Goal: Task Accomplishment & Management: Manage account settings

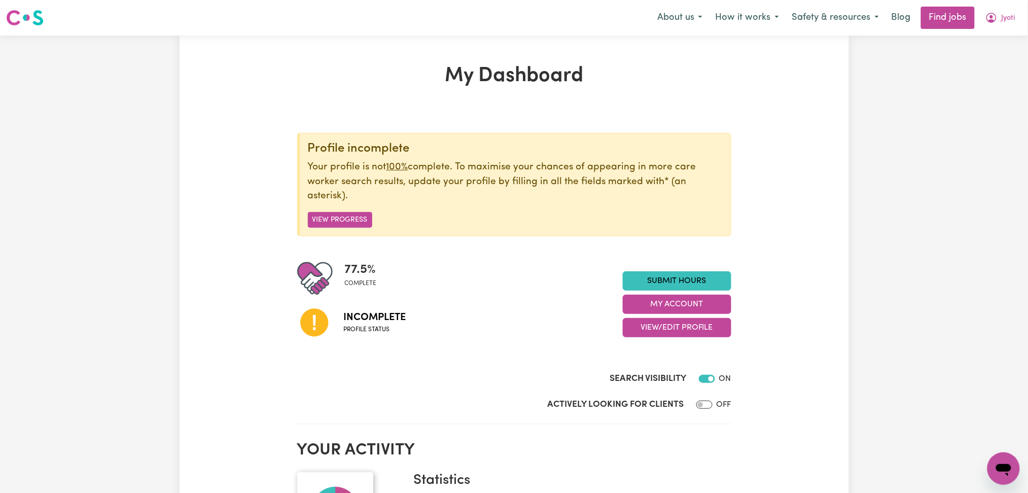
click at [1009, 25] on button "Jyoti" at bounding box center [1000, 17] width 43 height 21
click at [998, 68] on link "Logout" at bounding box center [981, 77] width 80 height 19
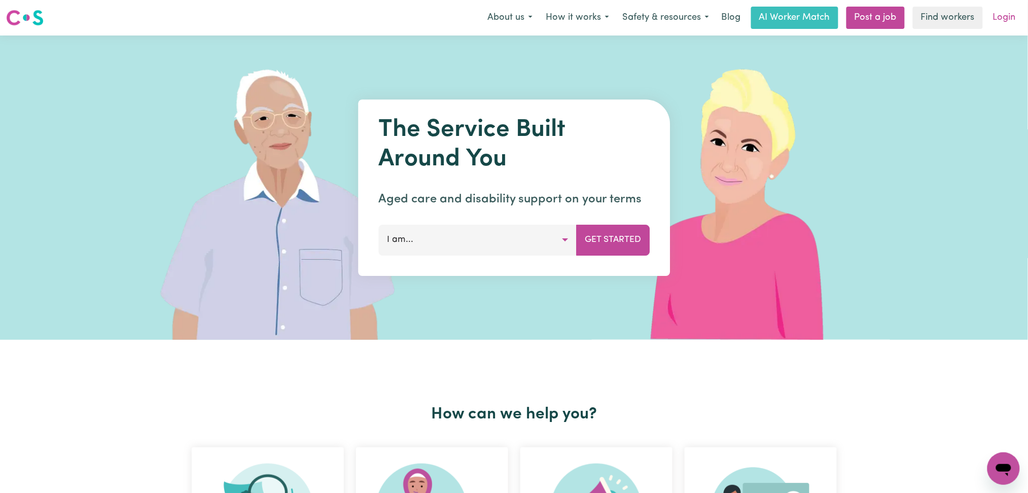
click at [1004, 22] on link "Login" at bounding box center [1004, 18] width 35 height 22
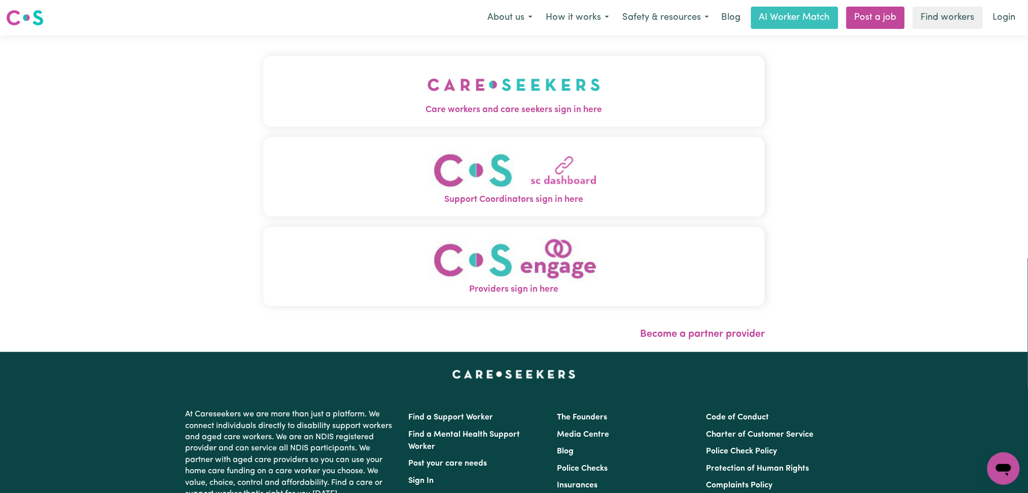
click at [263, 73] on button "Care workers and care seekers sign in here" at bounding box center [514, 91] width 502 height 71
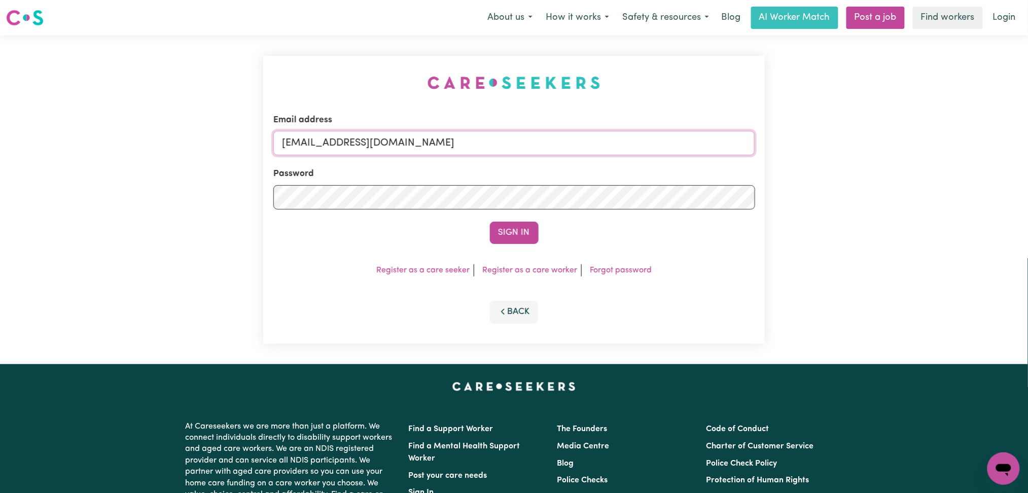
drag, startPoint x: 418, startPoint y: 137, endPoint x: 409, endPoint y: 153, distance: 17.7
click at [416, 138] on input "onboardingcs@careseekers.com.au" at bounding box center [514, 143] width 482 height 24
drag, startPoint x: 335, startPoint y: 140, endPoint x: 578, endPoint y: 158, distance: 244.1
click at [580, 154] on input "Superuser~jakedworkin@hotmail.com" at bounding box center [514, 143] width 482 height 24
type input "Superuser~jyotisharma89309@gmail.com"
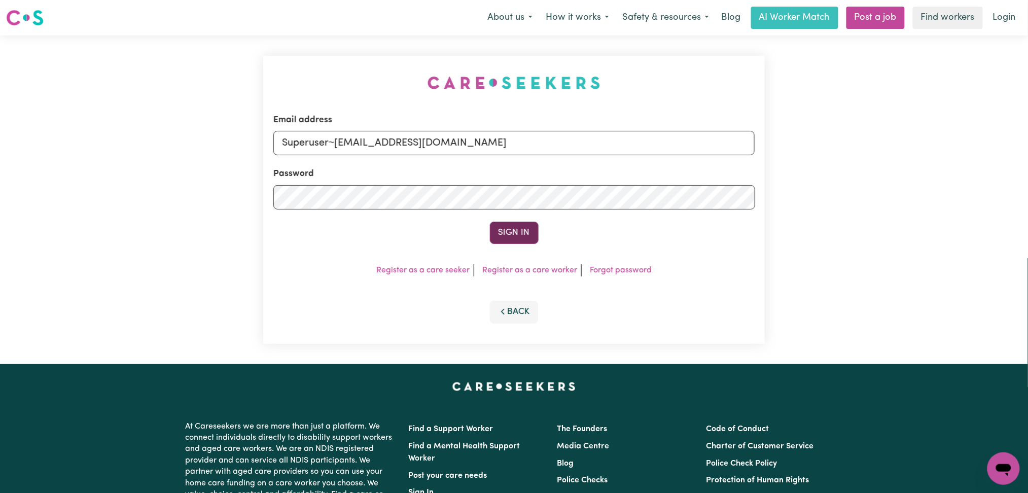
click at [515, 227] on button "Sign In" at bounding box center [514, 233] width 49 height 22
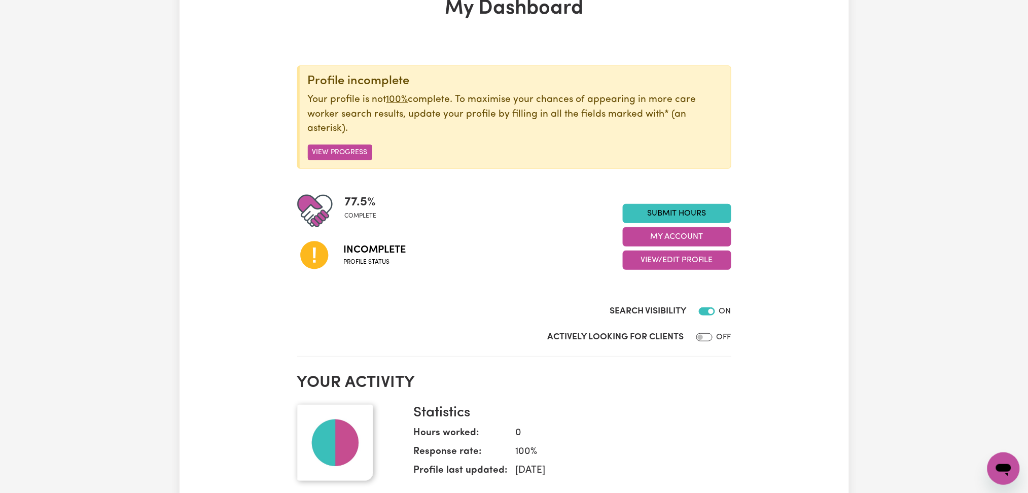
scroll to position [135, 0]
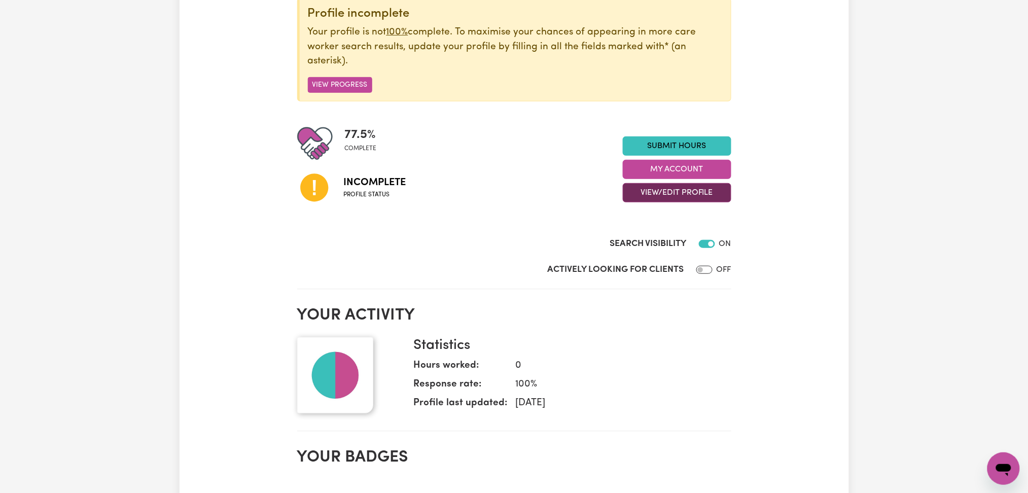
click at [653, 197] on button "View/Edit Profile" at bounding box center [677, 192] width 109 height 19
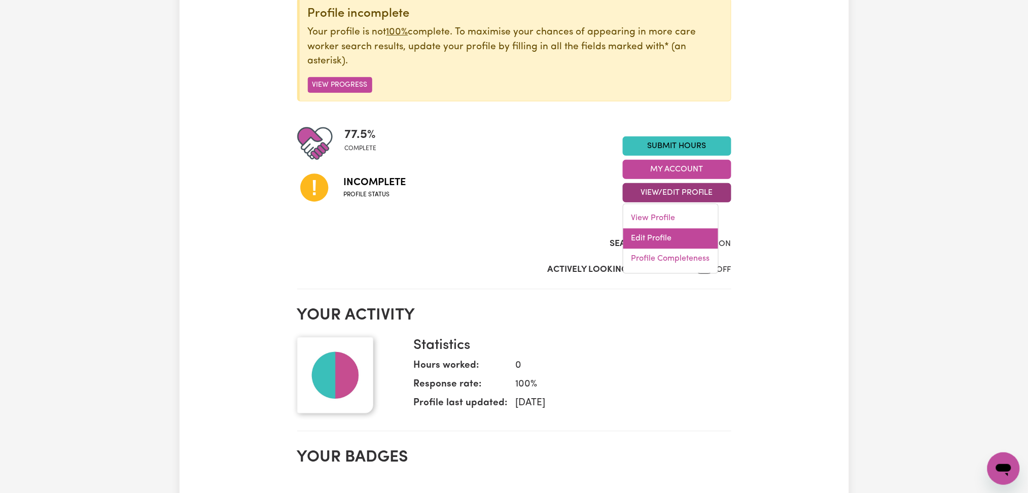
click at [650, 243] on link "Edit Profile" at bounding box center [670, 239] width 95 height 20
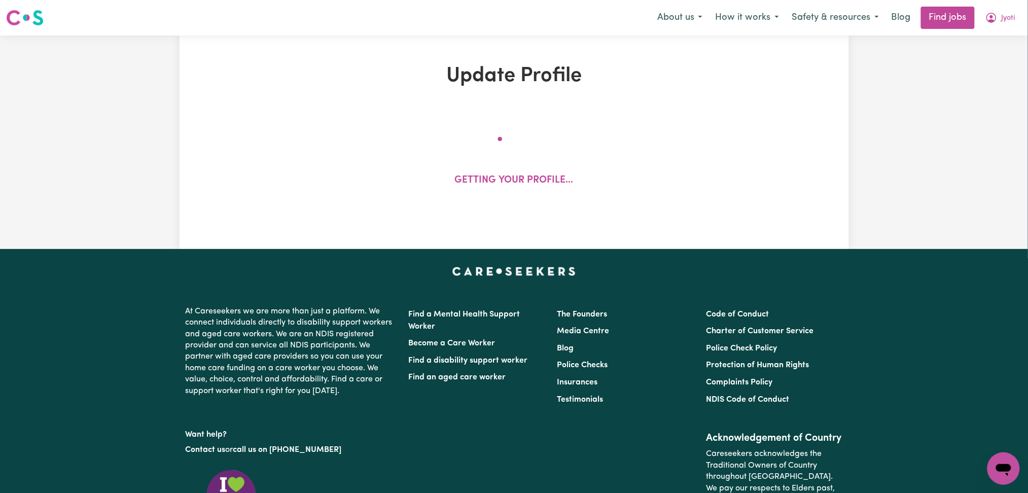
select select "female"
select select "Student Visa"
select select "Studying a healthcare related degree or qualification"
select select "37"
select select "40"
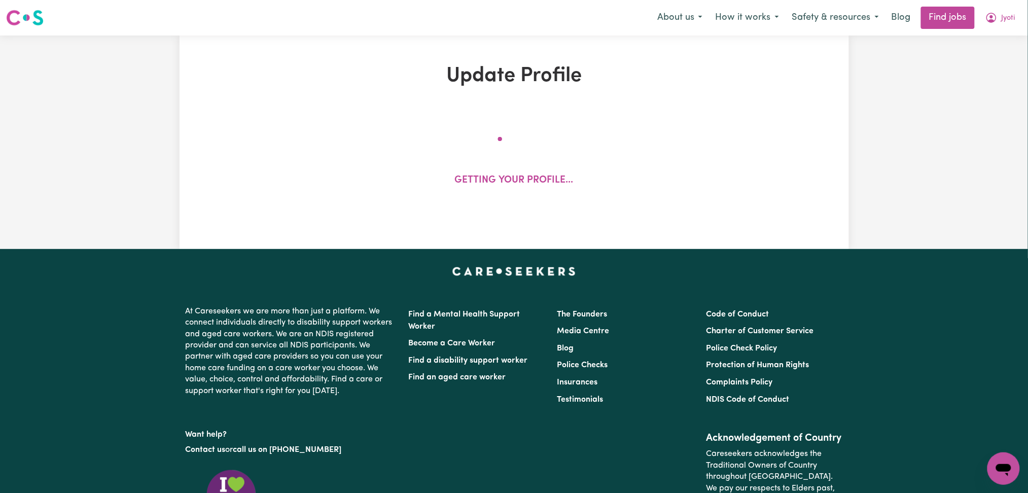
select select "40"
select select "45"
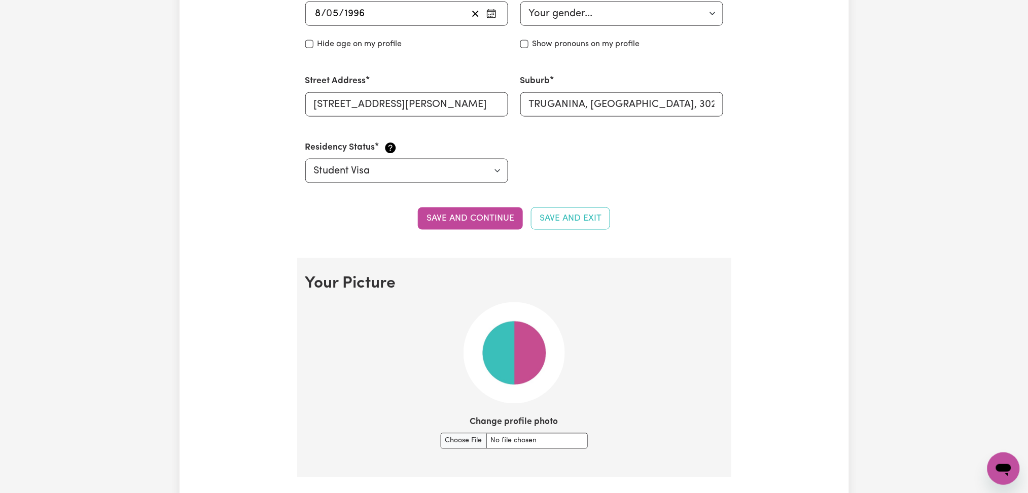
scroll to position [609, 0]
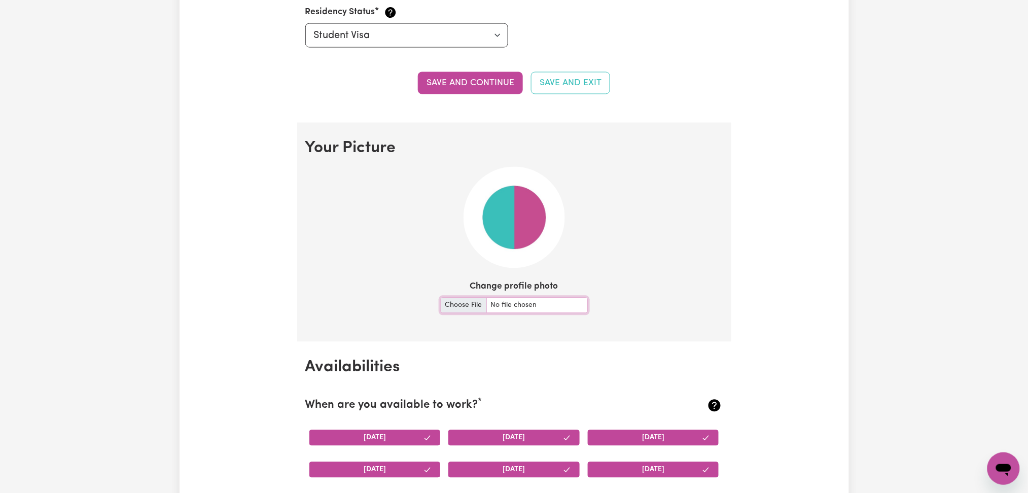
click at [461, 307] on input "Change profile photo" at bounding box center [514, 306] width 147 height 16
type input "C:\fakepath\Jyoti Sharma profile picture.jpeg"
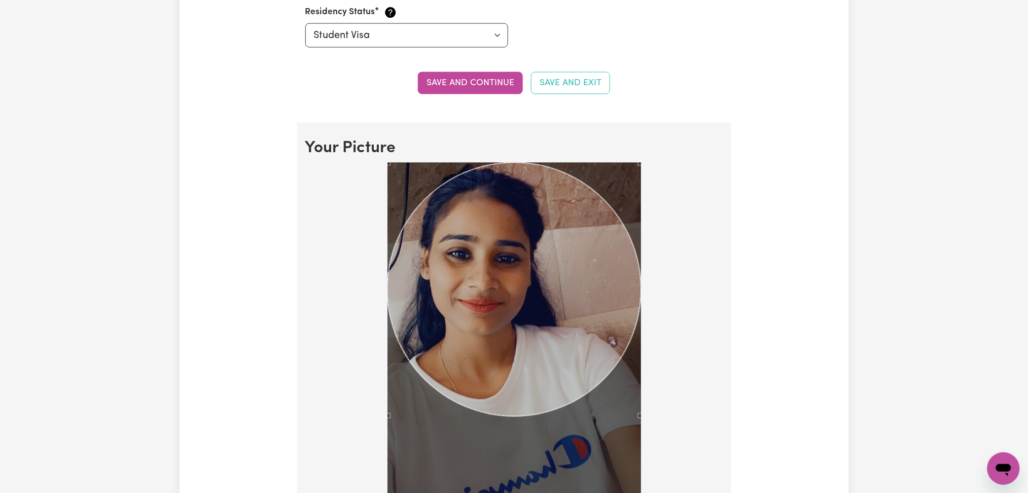
click at [531, 285] on div "Use the arrow keys to move the crop selection area" at bounding box center [514, 290] width 254 height 254
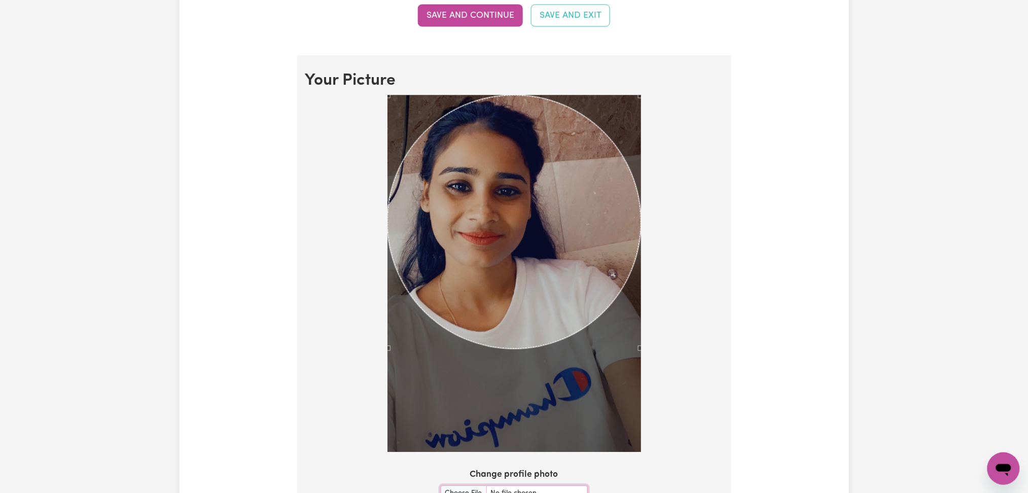
scroll to position [879, 0]
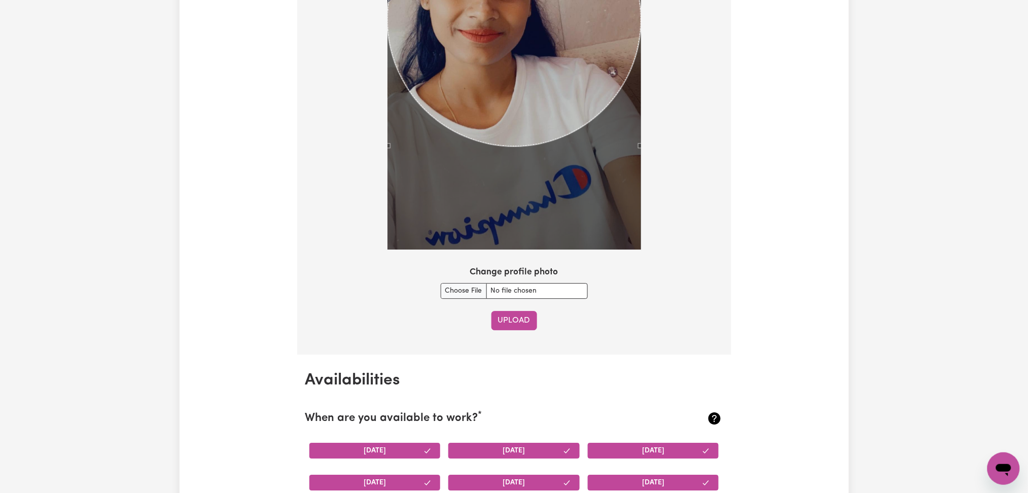
click at [516, 323] on button "Upload" at bounding box center [514, 320] width 46 height 19
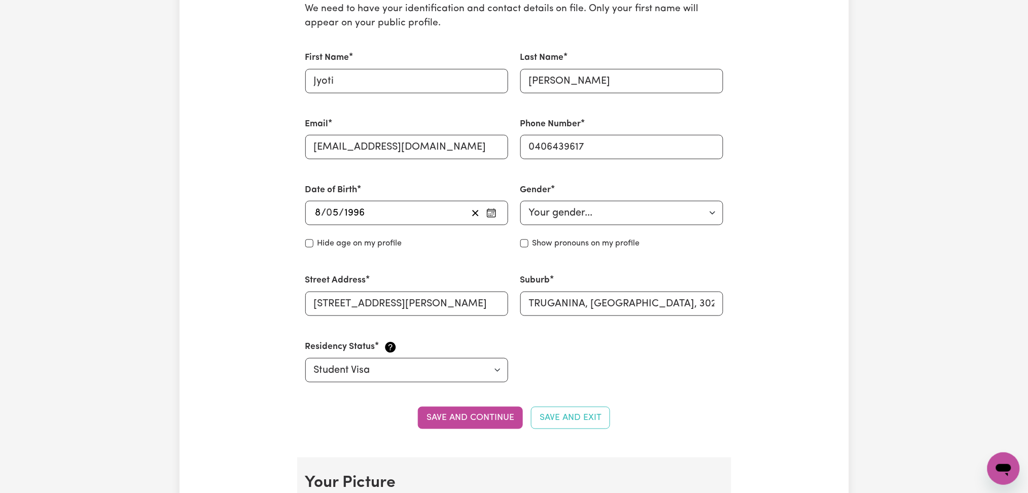
scroll to position [206, 0]
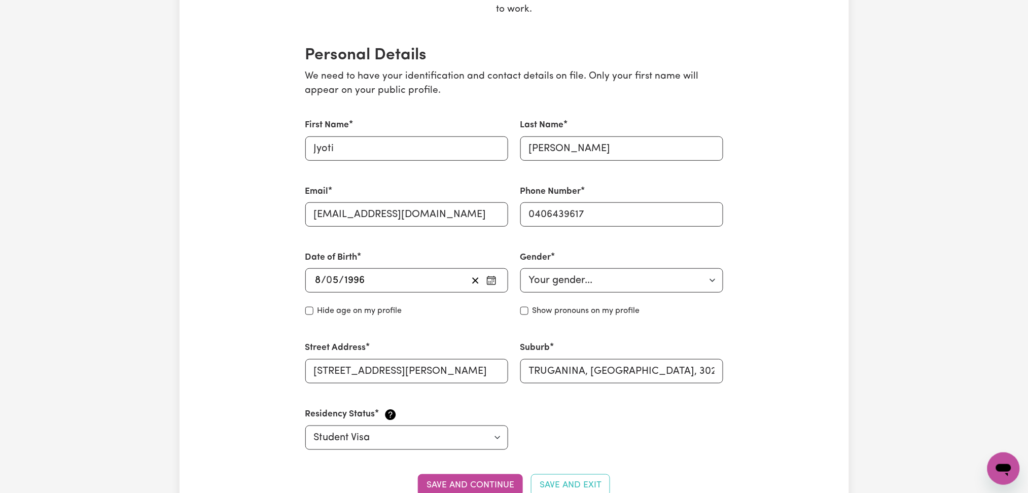
click at [356, 198] on div "Email jyotisharma89309@gmail.com" at bounding box center [406, 206] width 203 height 42
click at [364, 206] on input "jyotisharma89309@gmail.com" at bounding box center [406, 214] width 203 height 24
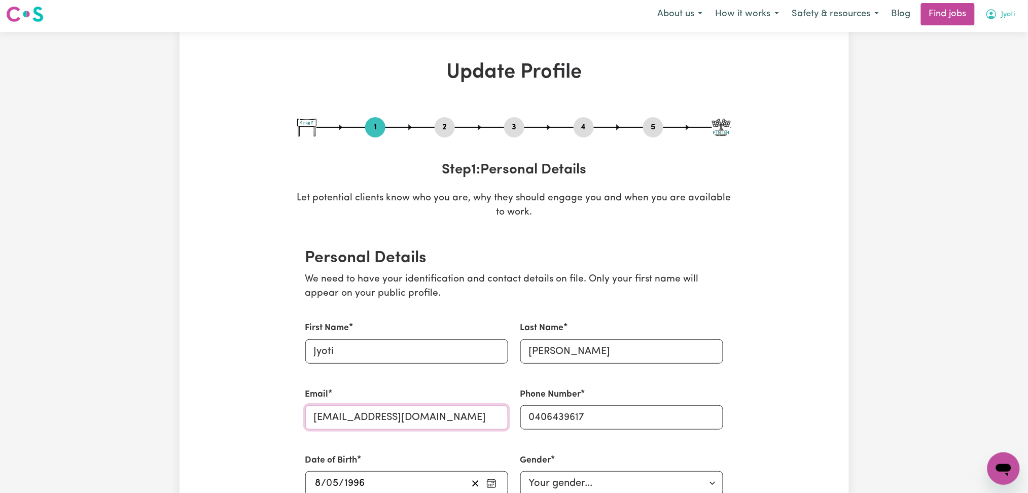
scroll to position [0, 0]
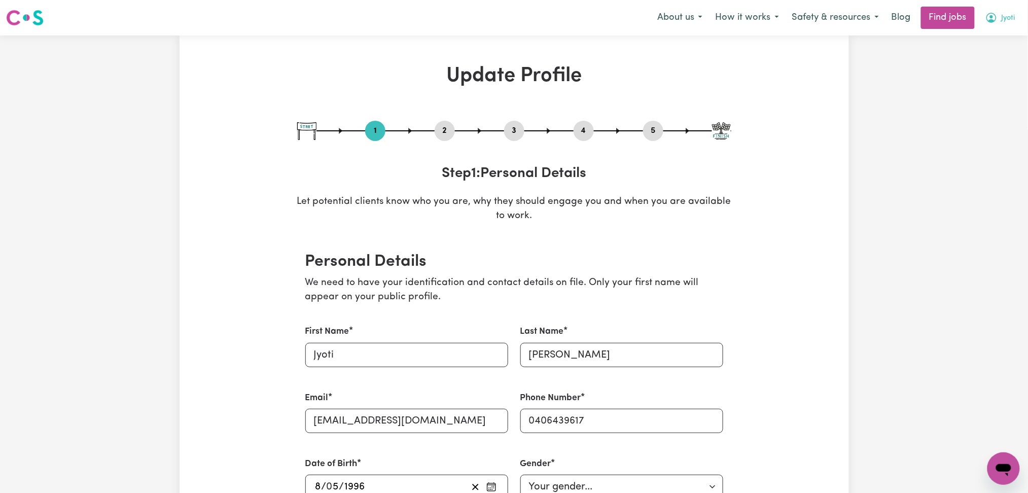
drag, startPoint x: 1000, startPoint y: 20, endPoint x: 1000, endPoint y: 25, distance: 5.1
click at [1000, 20] on button "Jyoti" at bounding box center [1000, 17] width 43 height 21
click at [993, 57] on link "My Dashboard" at bounding box center [981, 58] width 80 height 19
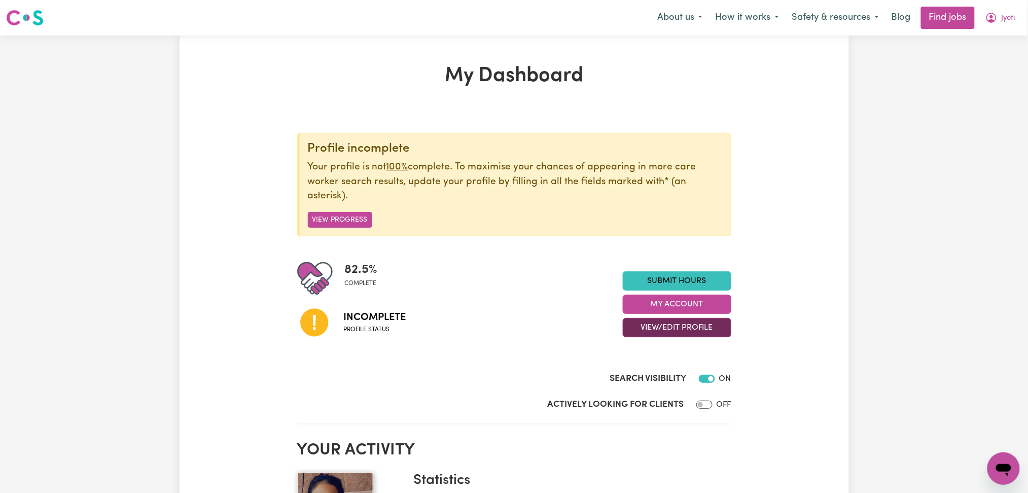
click at [667, 331] on button "View/Edit Profile" at bounding box center [677, 327] width 109 height 19
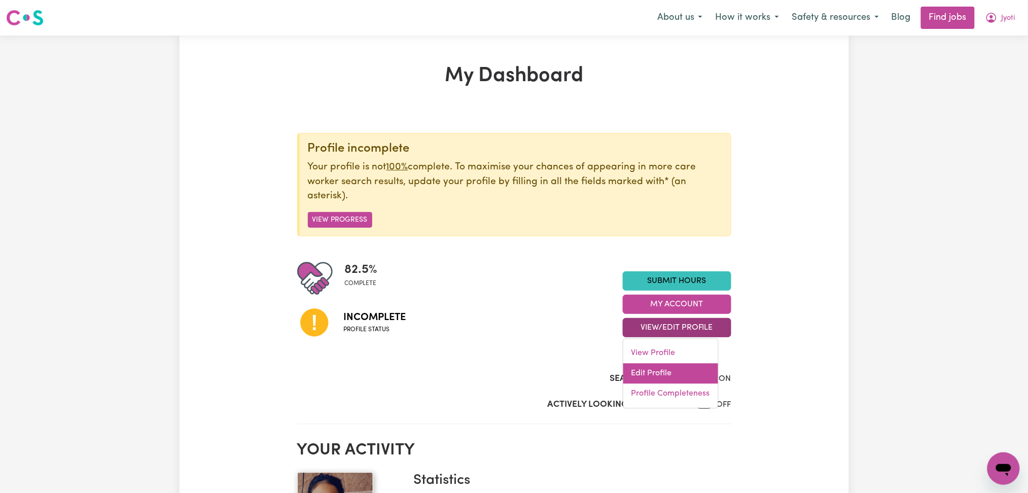
click at [656, 368] on link "Edit Profile" at bounding box center [670, 374] width 95 height 20
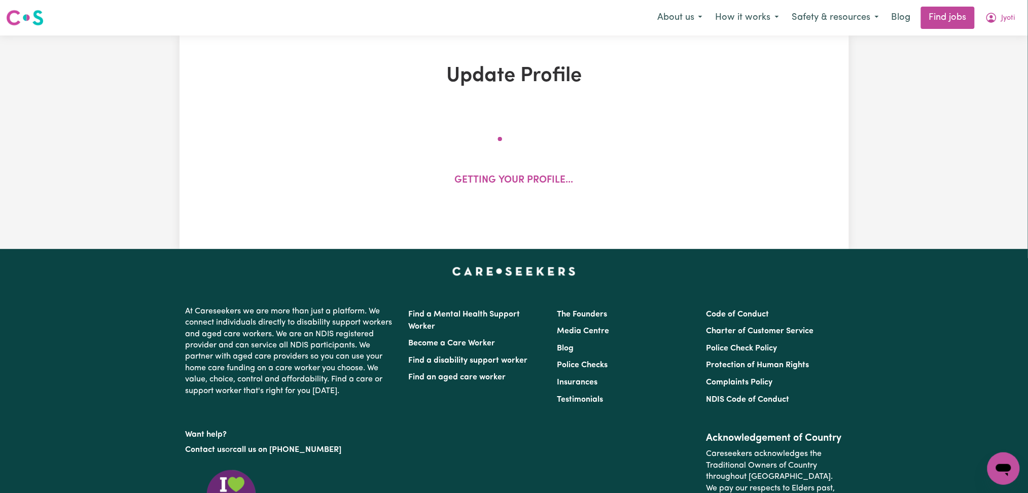
select select "female"
select select "Student Visa"
select select "Studying a healthcare related degree or qualification"
select select "37"
select select "40"
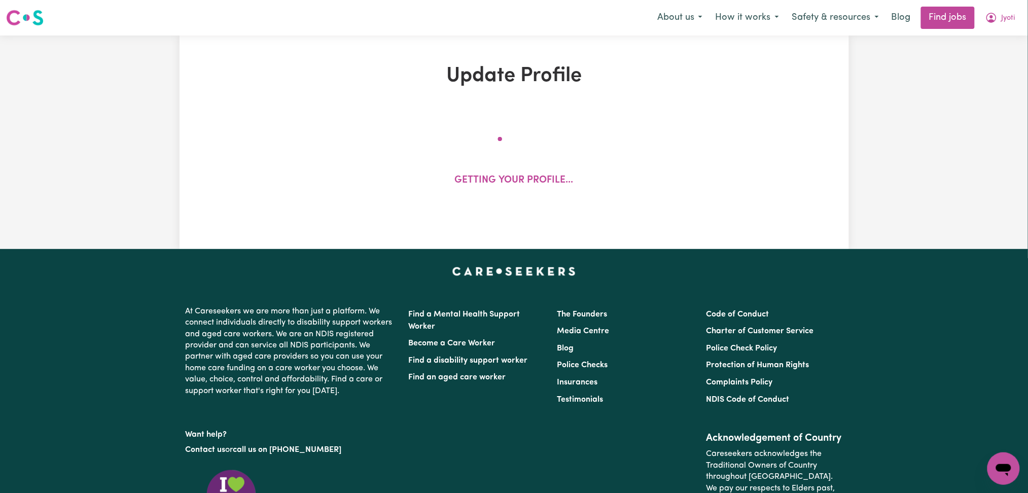
select select "40"
select select "45"
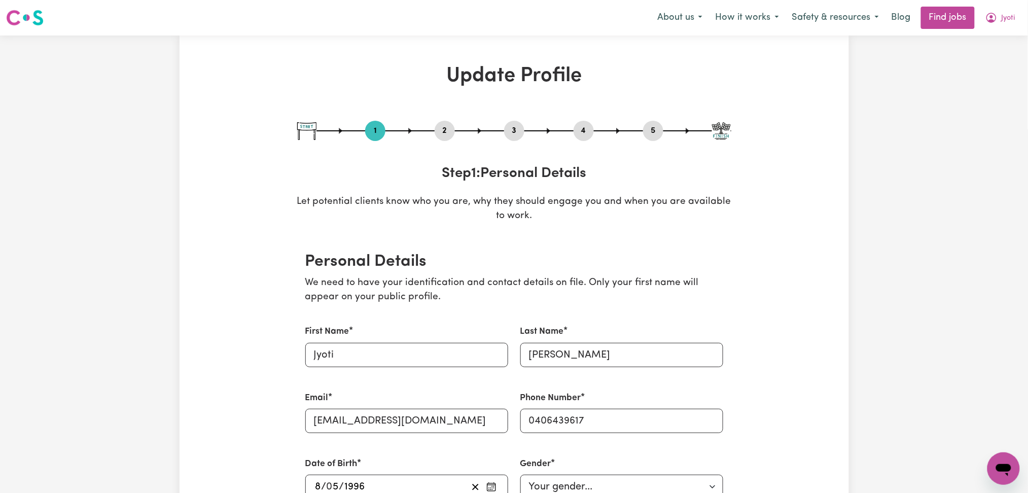
click at [653, 131] on button "5" at bounding box center [653, 130] width 20 height 13
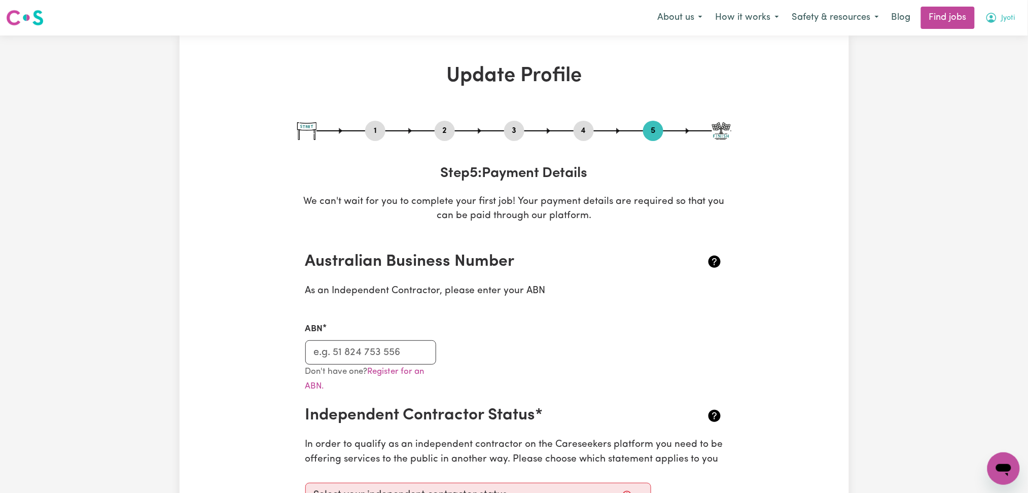
click at [1010, 21] on span "Jyoti" at bounding box center [1009, 18] width 14 height 11
click at [983, 65] on link "My Dashboard" at bounding box center [981, 58] width 80 height 19
